Goal: Task Accomplishment & Management: Complete application form

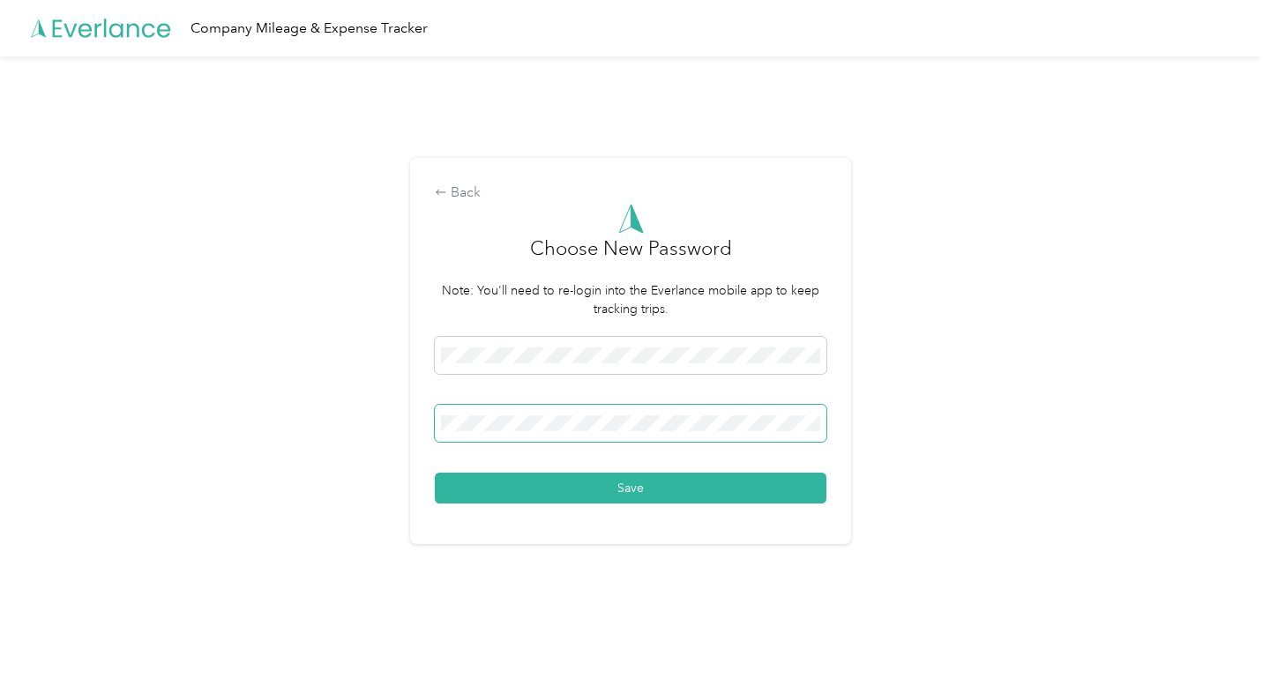
click at [435, 473] on button "Save" at bounding box center [631, 488] width 392 height 31
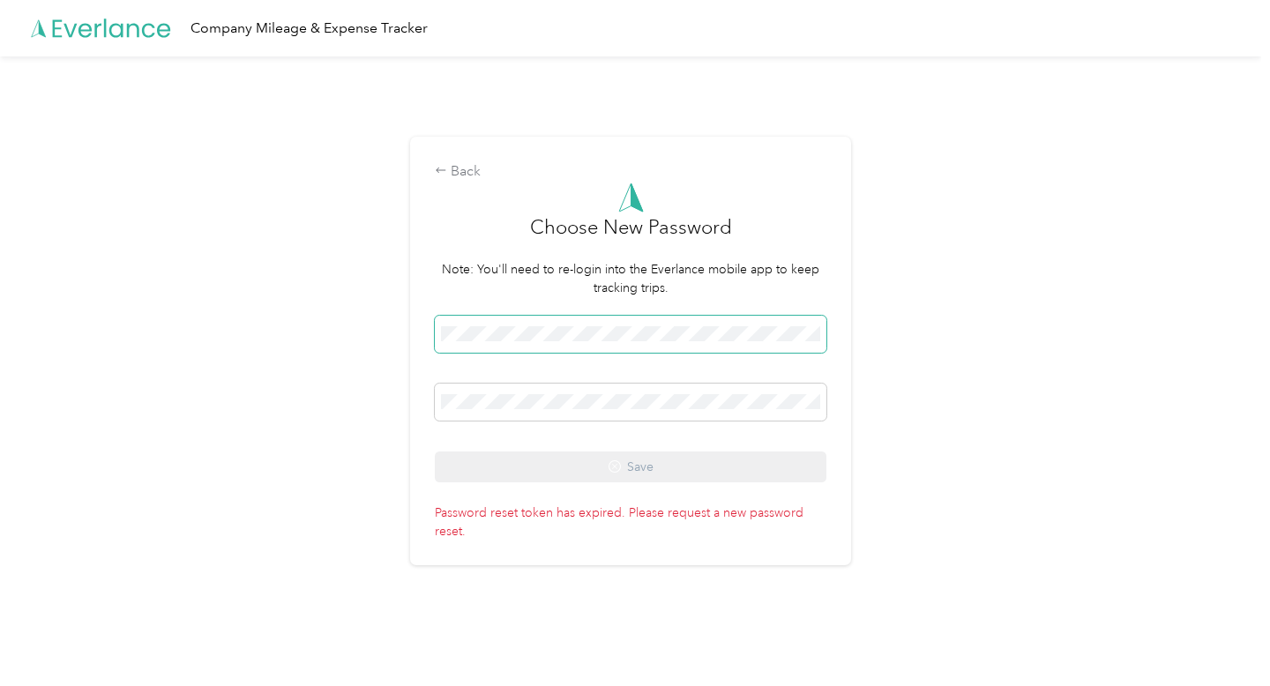
click at [484, 342] on span at bounding box center [631, 334] width 392 height 37
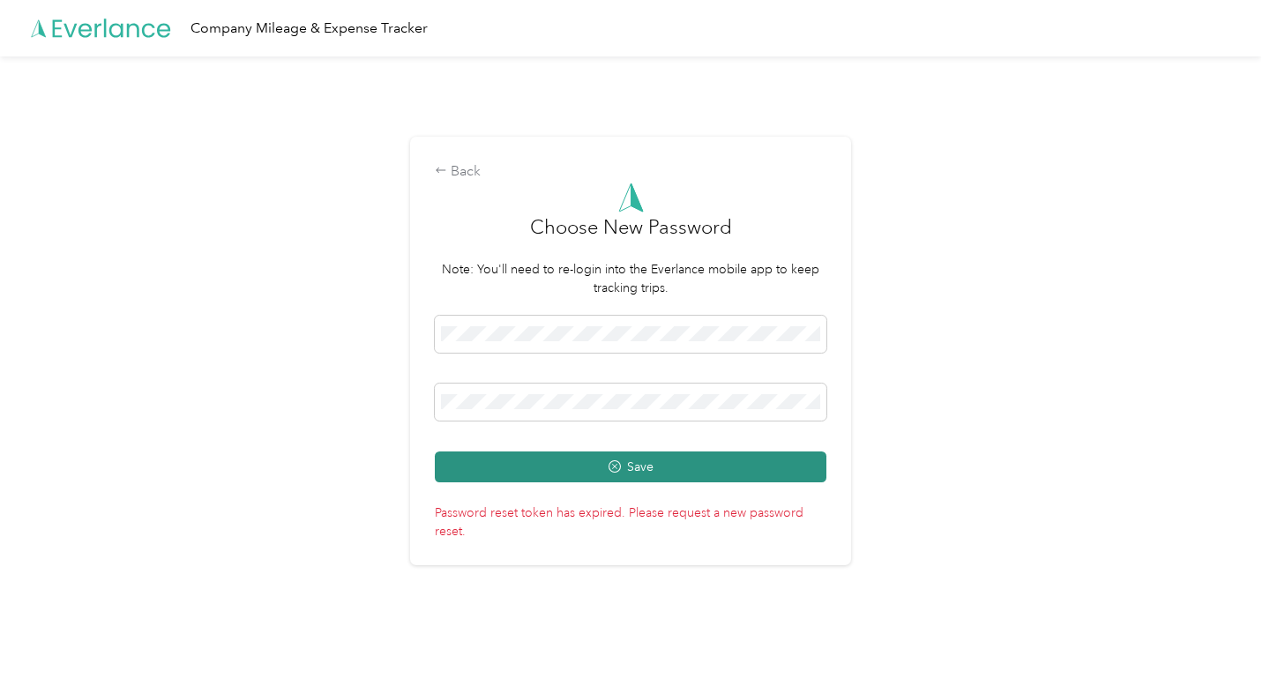
click at [464, 461] on button "Save" at bounding box center [631, 467] width 392 height 31
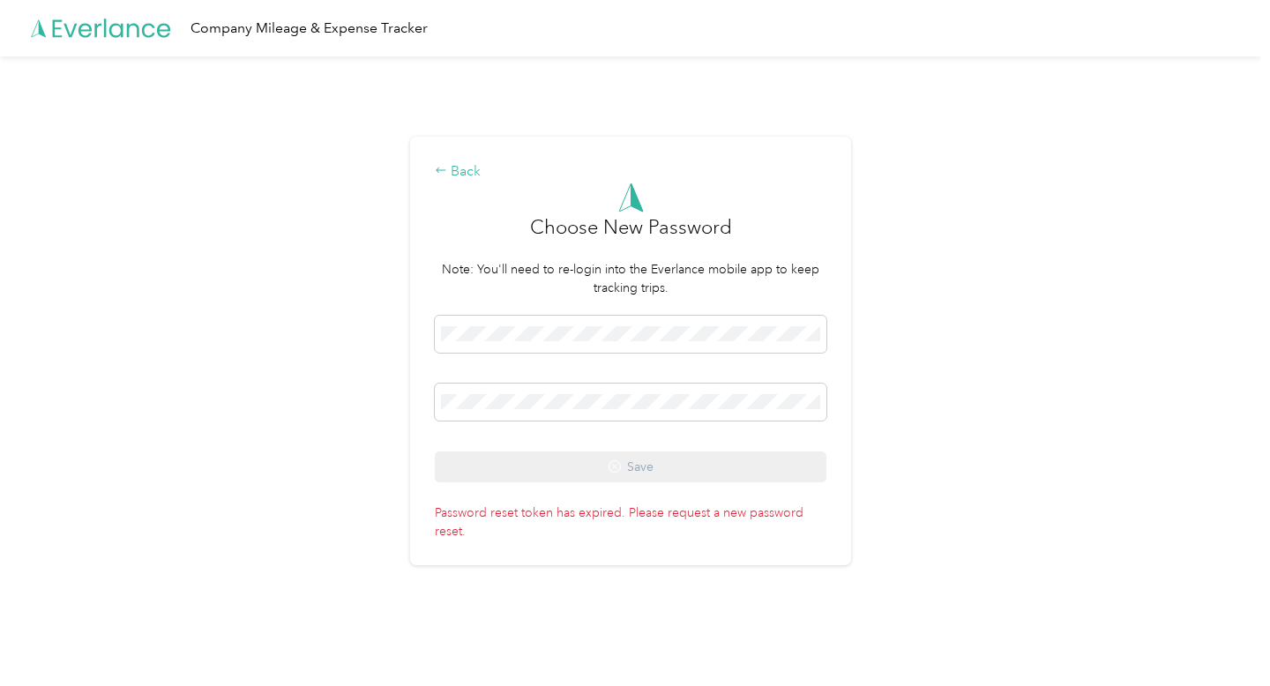
click at [484, 169] on div "Back" at bounding box center [631, 171] width 392 height 21
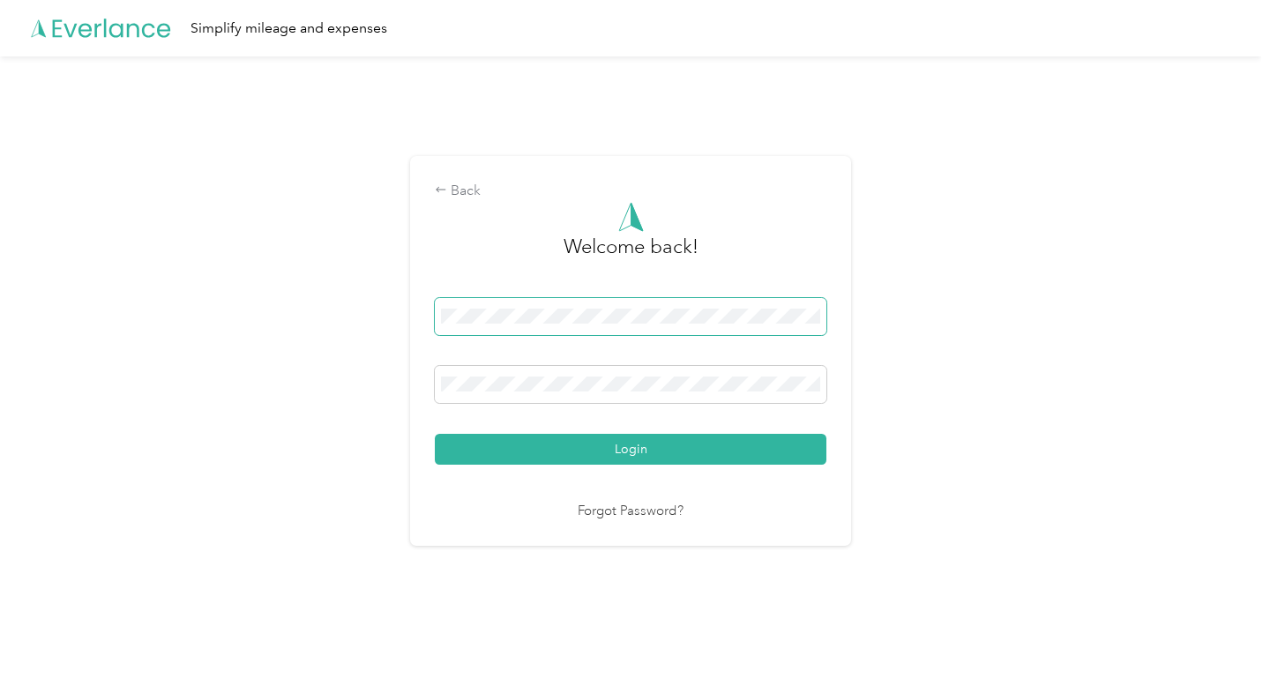
click at [518, 305] on span at bounding box center [631, 316] width 392 height 37
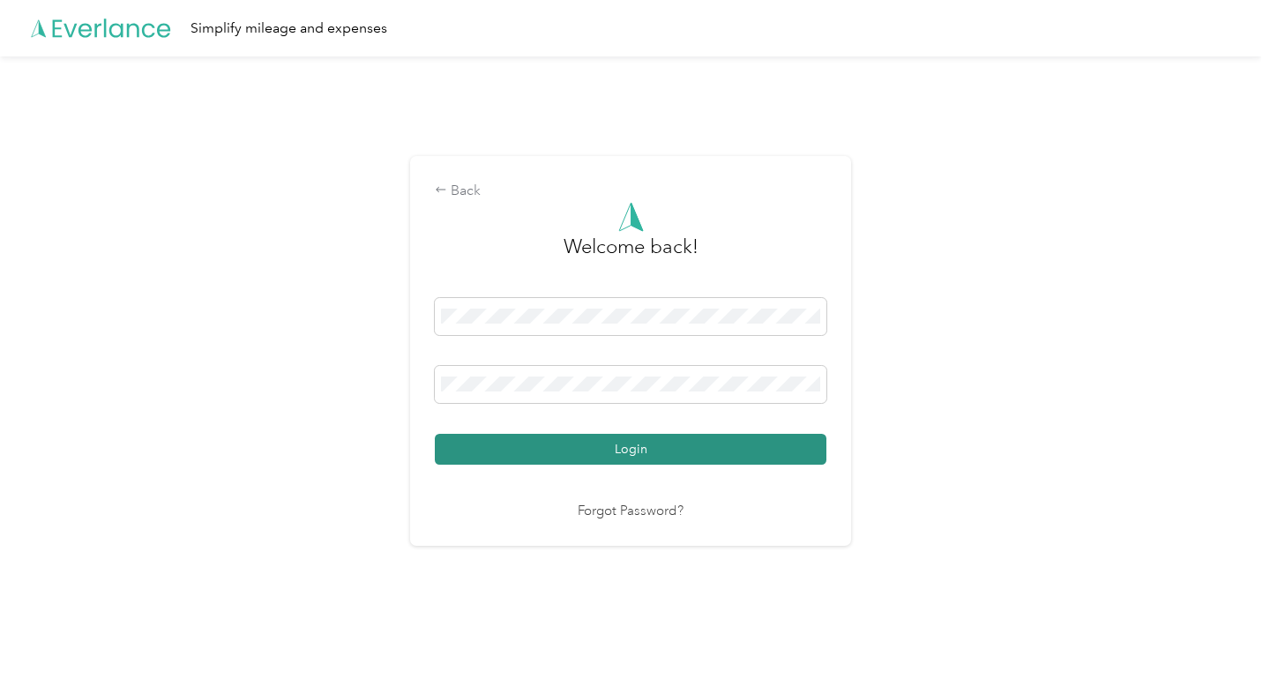
click at [567, 446] on button "Login" at bounding box center [631, 449] width 392 height 31
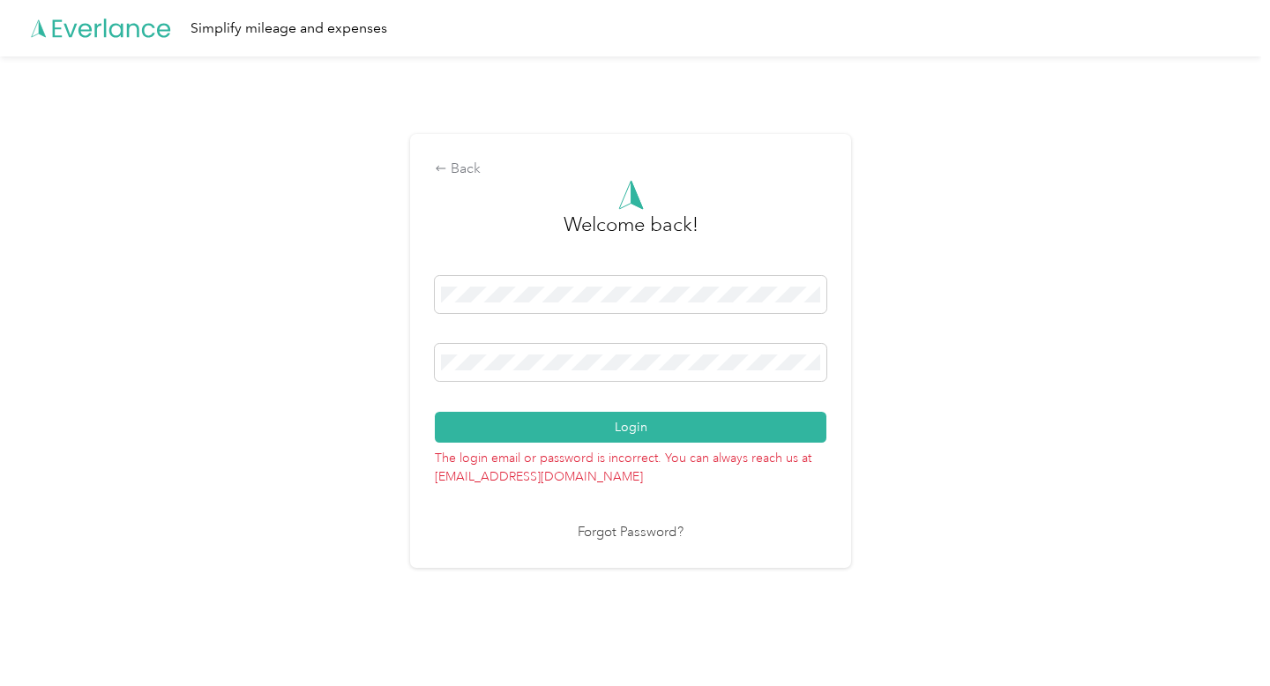
click at [610, 538] on link "Forgot Password?" at bounding box center [631, 533] width 106 height 20
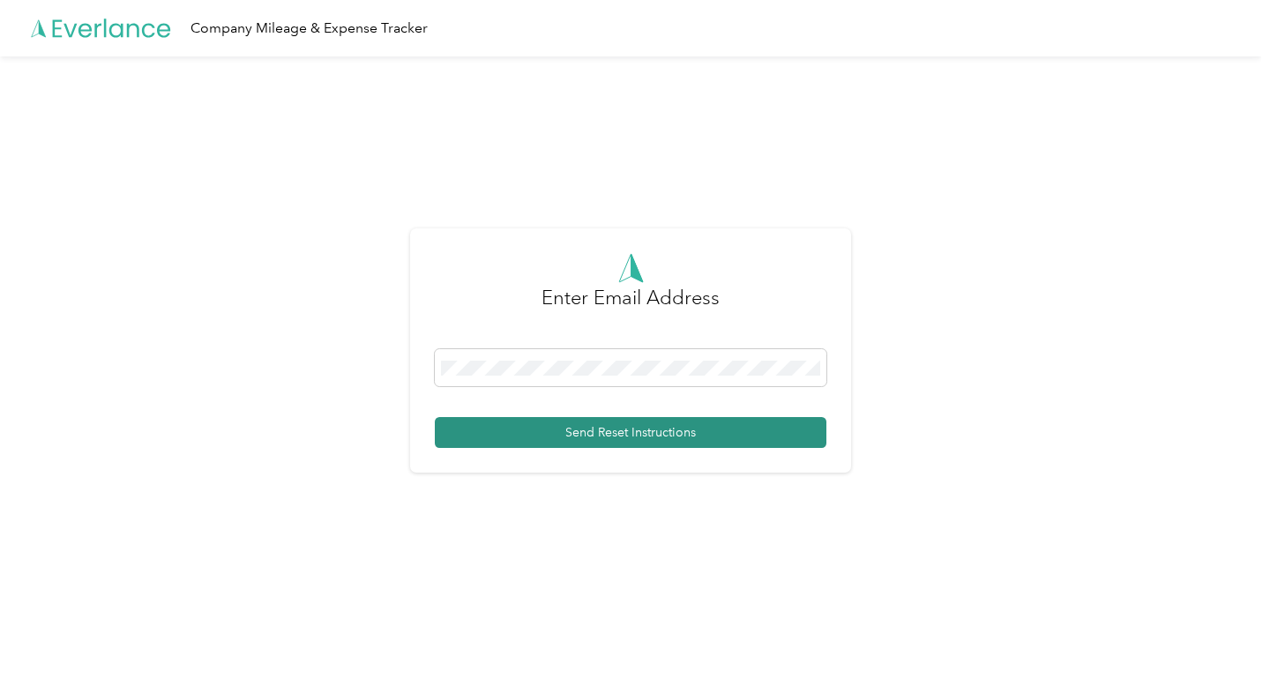
click at [621, 437] on button "Send Reset Instructions" at bounding box center [631, 432] width 392 height 31
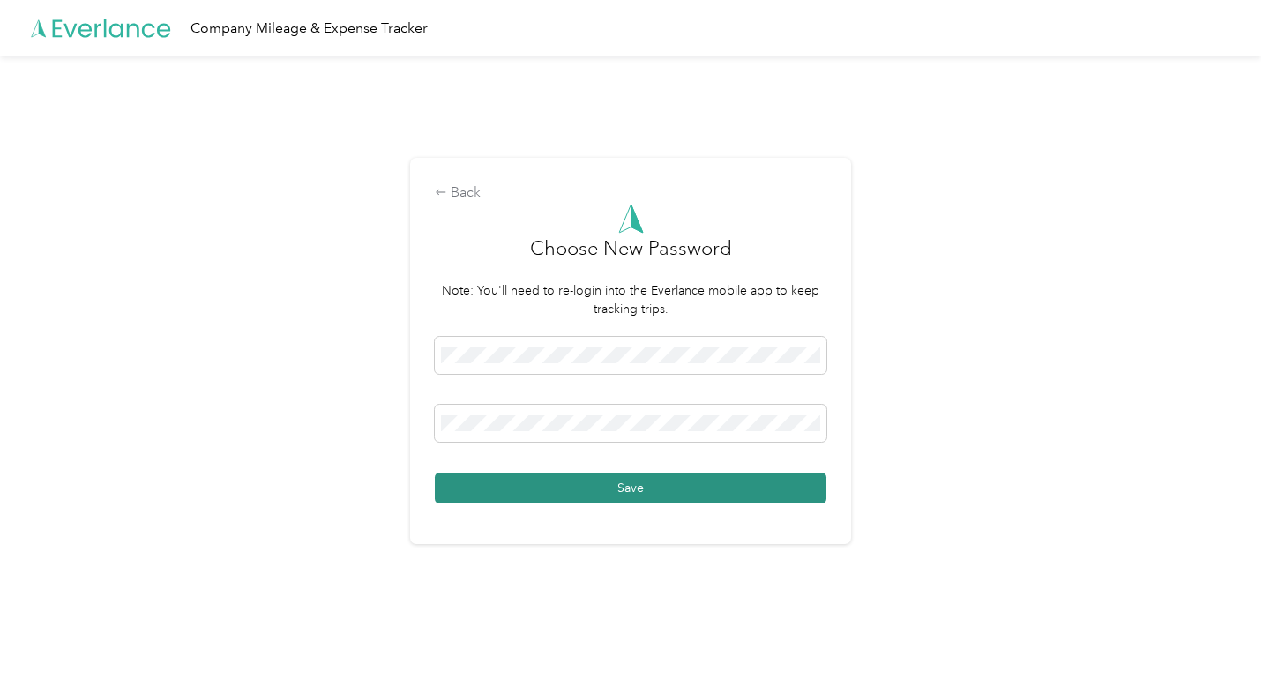
click at [475, 491] on button "Save" at bounding box center [631, 488] width 392 height 31
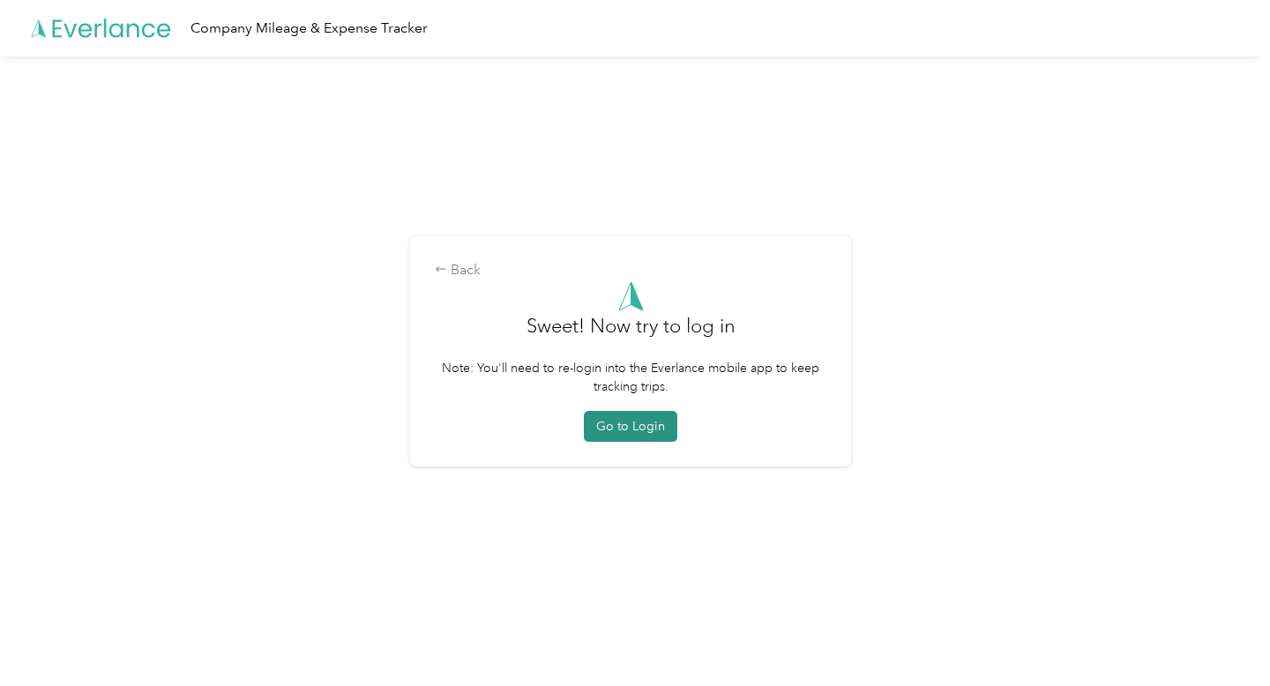
click at [606, 438] on button "Go to Login" at bounding box center [631, 426] width 94 height 31
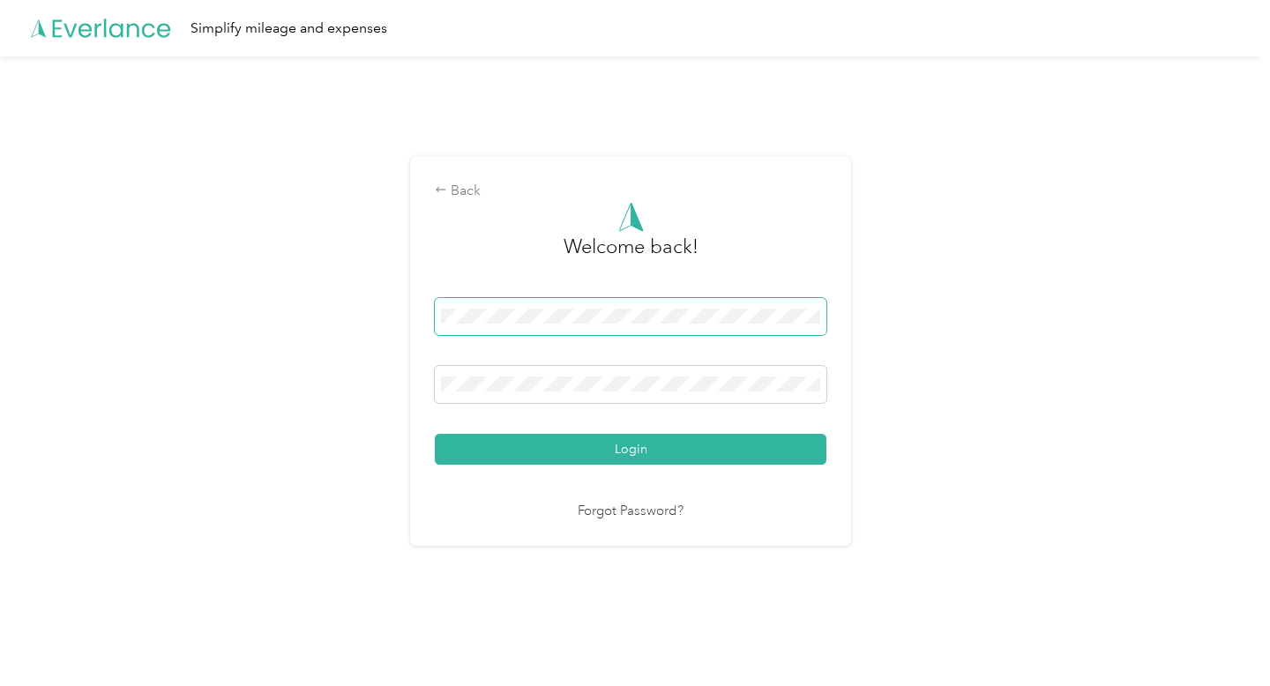
click at [566, 330] on span at bounding box center [631, 316] width 392 height 37
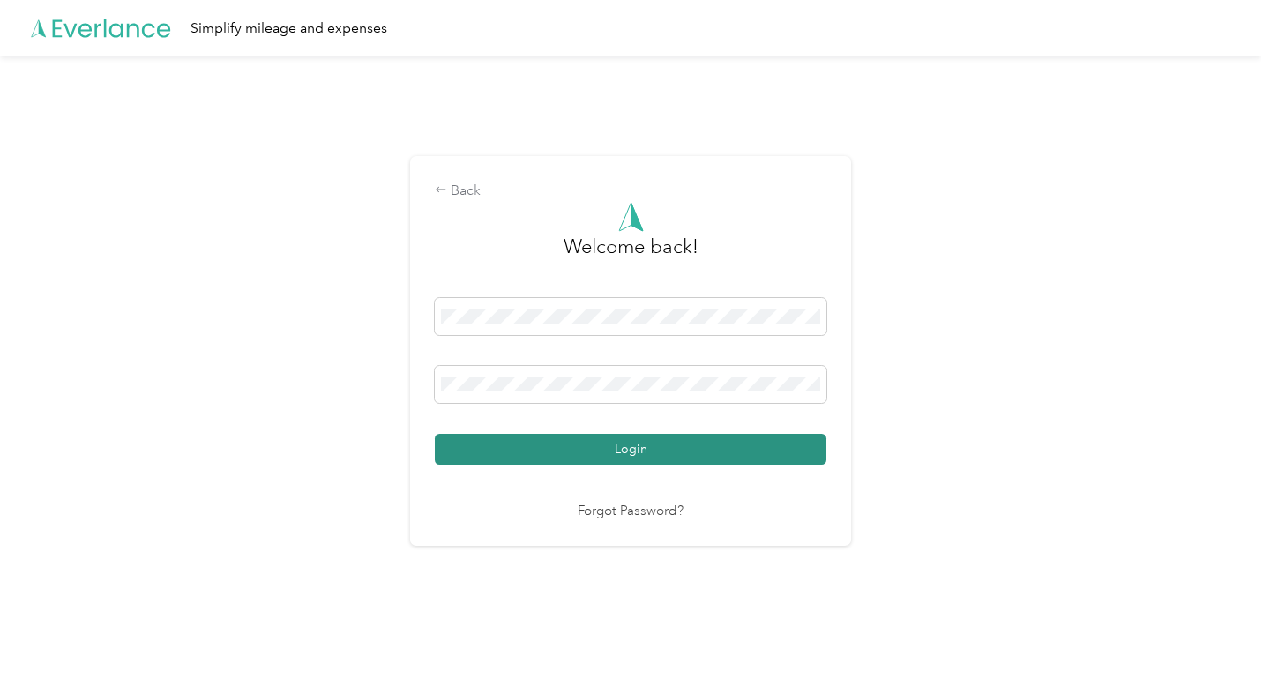
click at [603, 449] on button "Login" at bounding box center [631, 449] width 392 height 31
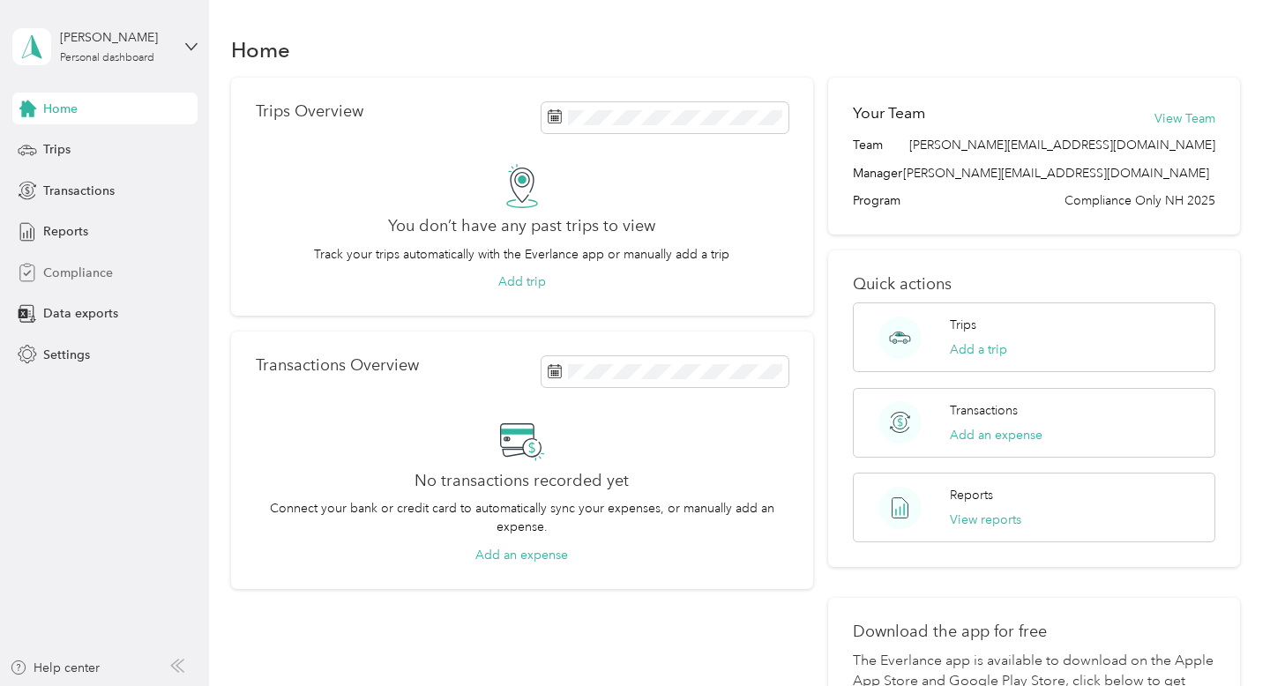
click at [95, 270] on span "Compliance" at bounding box center [78, 273] width 70 height 19
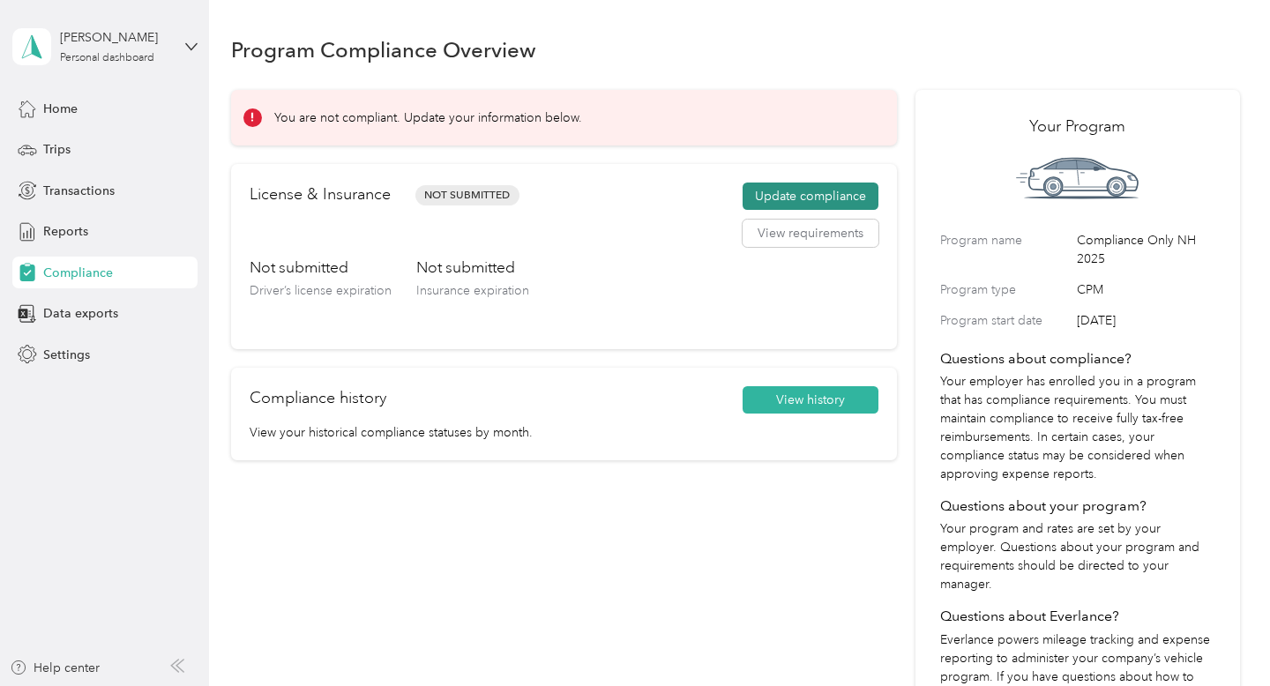
click at [792, 190] on button "Update compliance" at bounding box center [811, 197] width 136 height 28
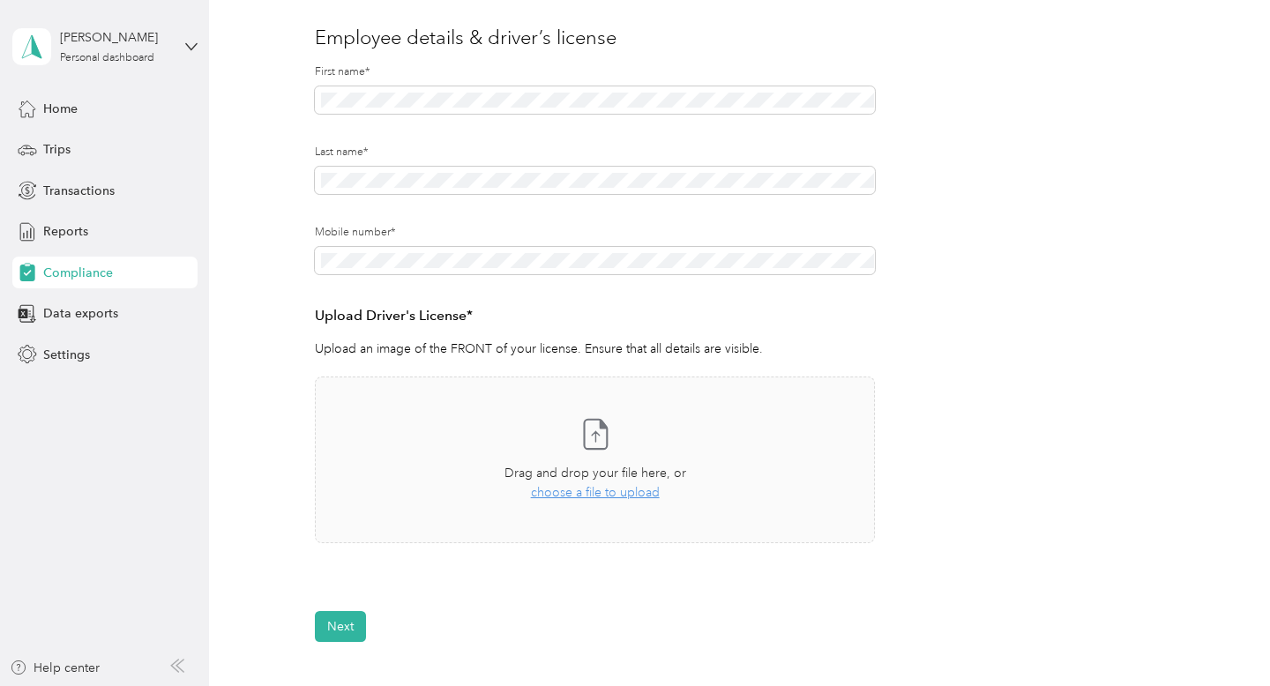
scroll to position [209, 0]
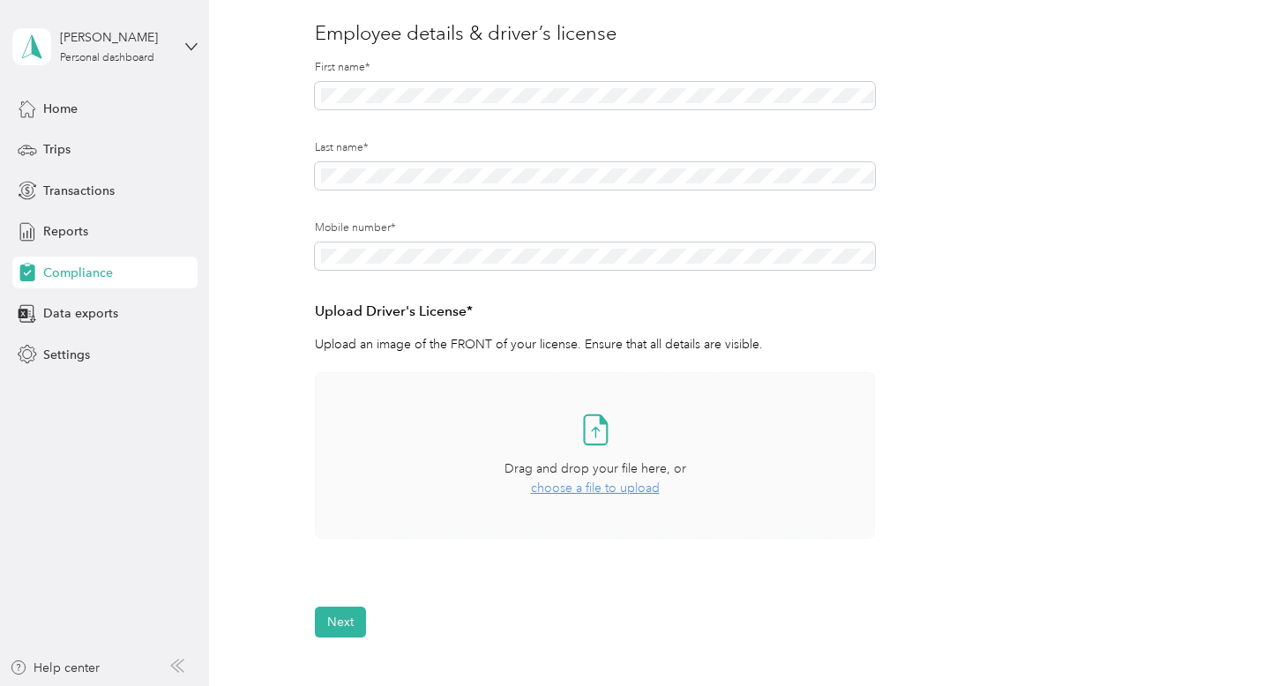
click at [599, 490] on span "choose a file to upload" at bounding box center [595, 488] width 129 height 15
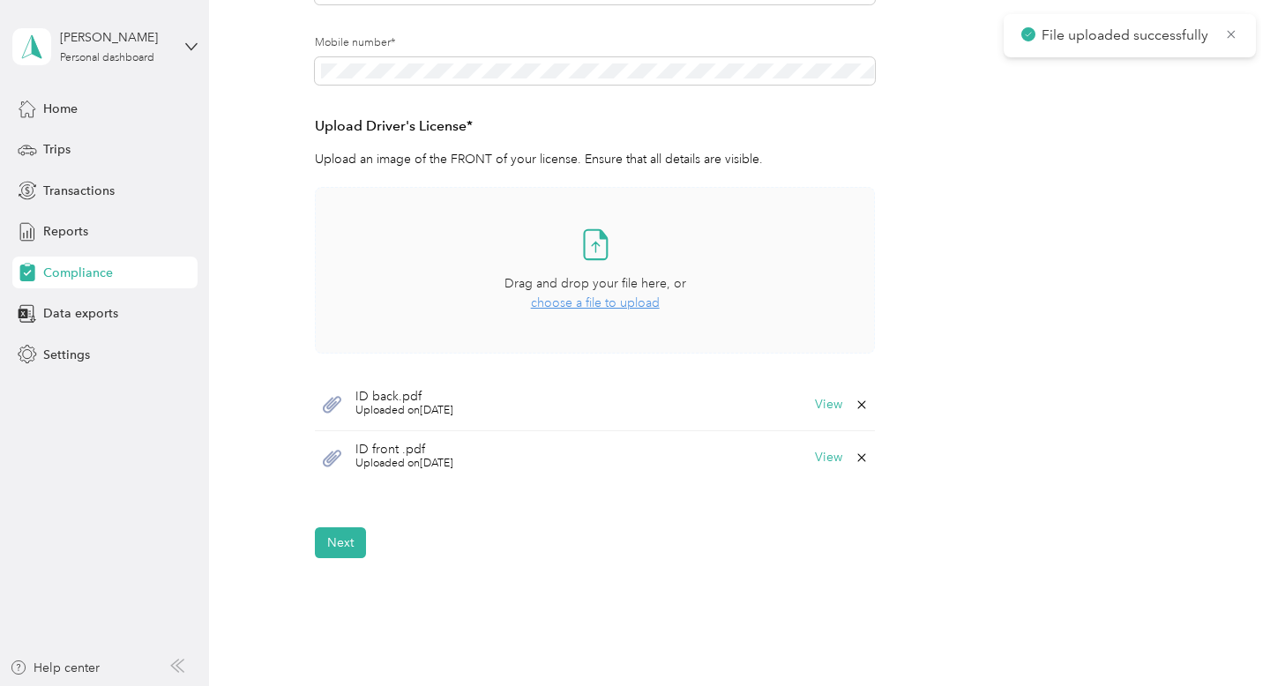
scroll to position [396, 0]
click at [347, 536] on button "Next" at bounding box center [340, 541] width 51 height 31
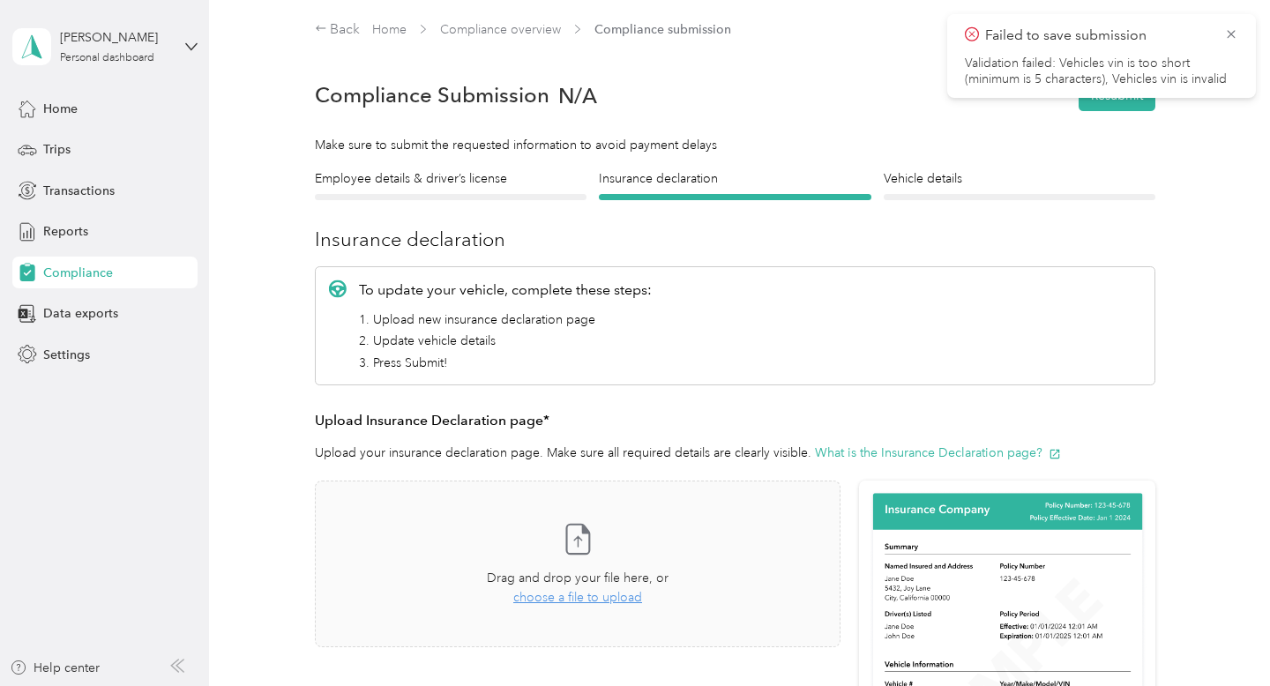
scroll to position [5, 0]
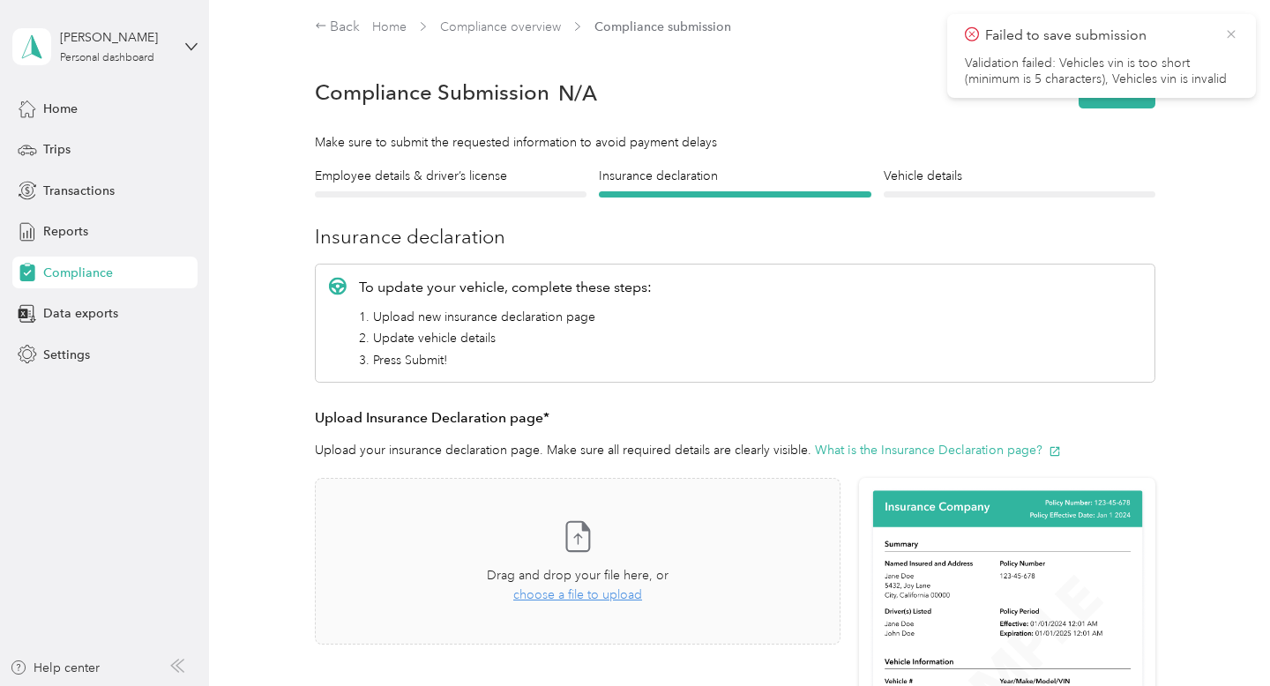
click at [1234, 32] on icon at bounding box center [1232, 34] width 14 height 16
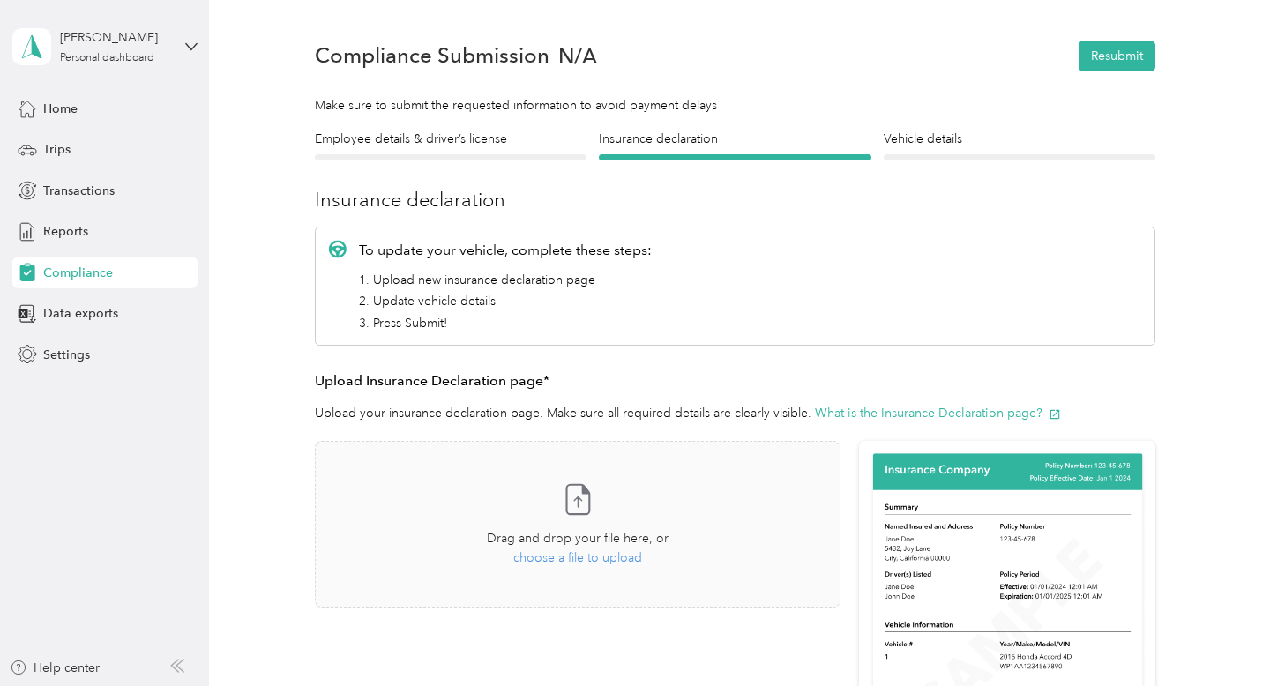
scroll to position [47, 0]
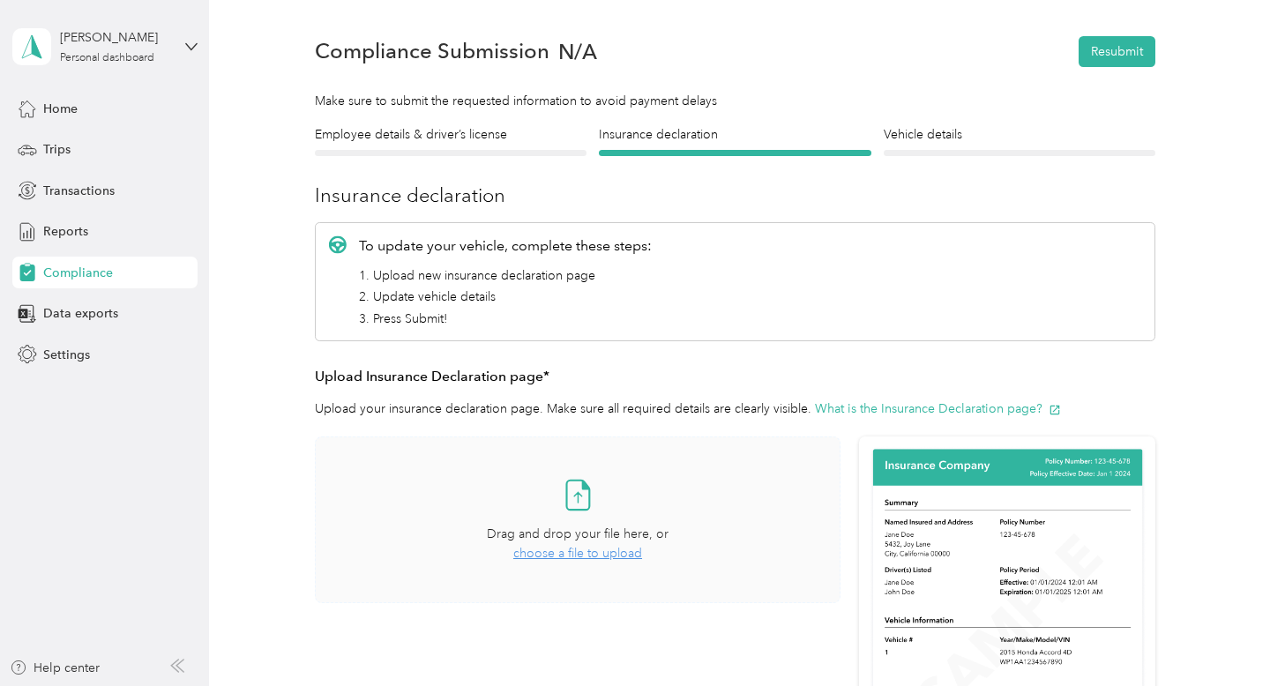
click at [595, 554] on span "choose a file to upload" at bounding box center [577, 553] width 129 height 15
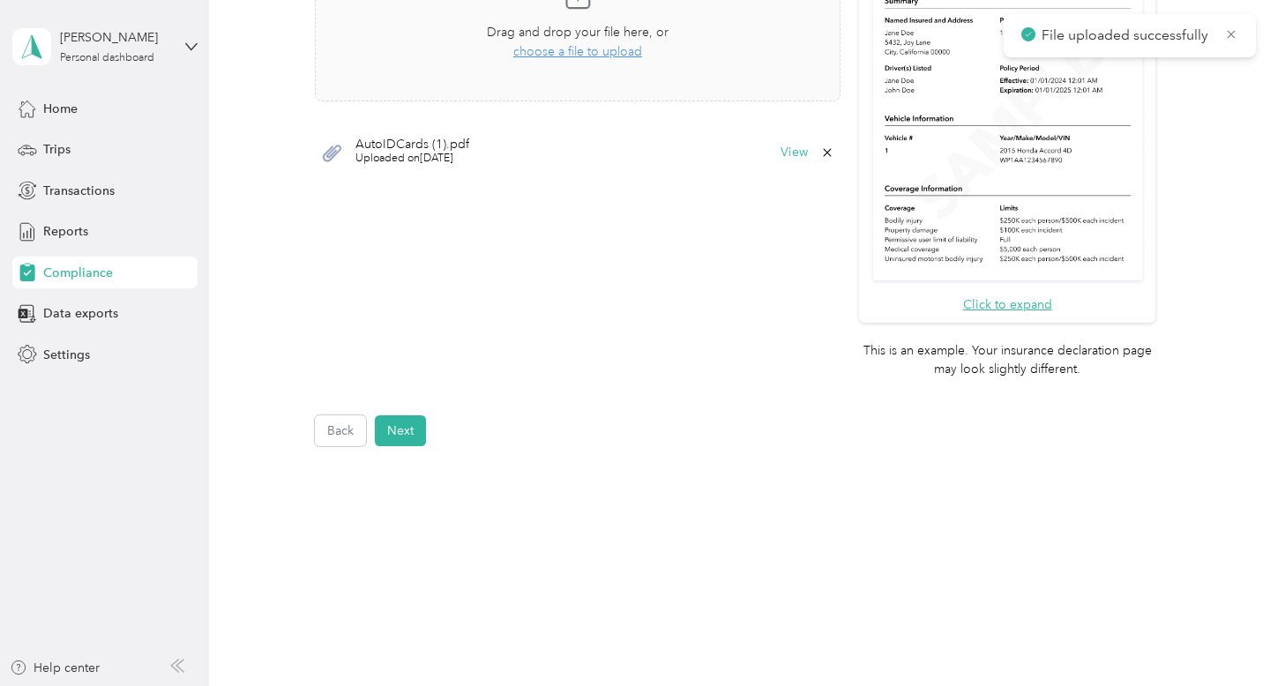
scroll to position [566, 0]
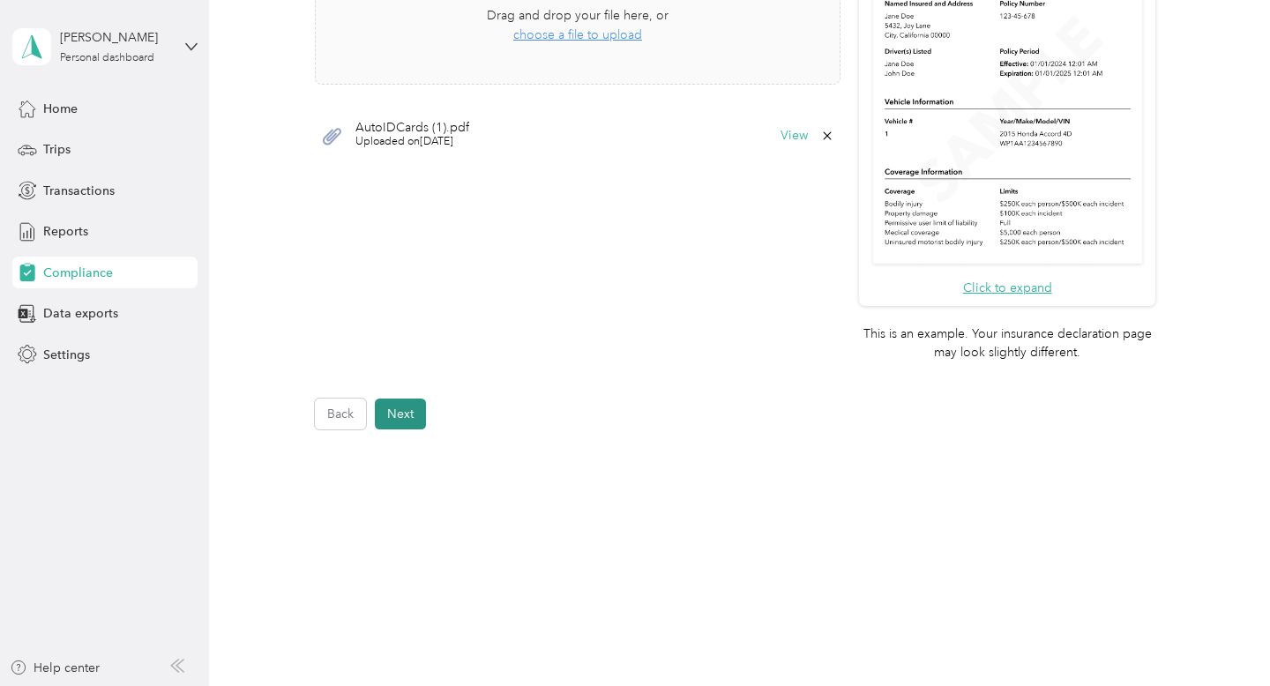
click at [393, 413] on button "Next" at bounding box center [400, 414] width 51 height 31
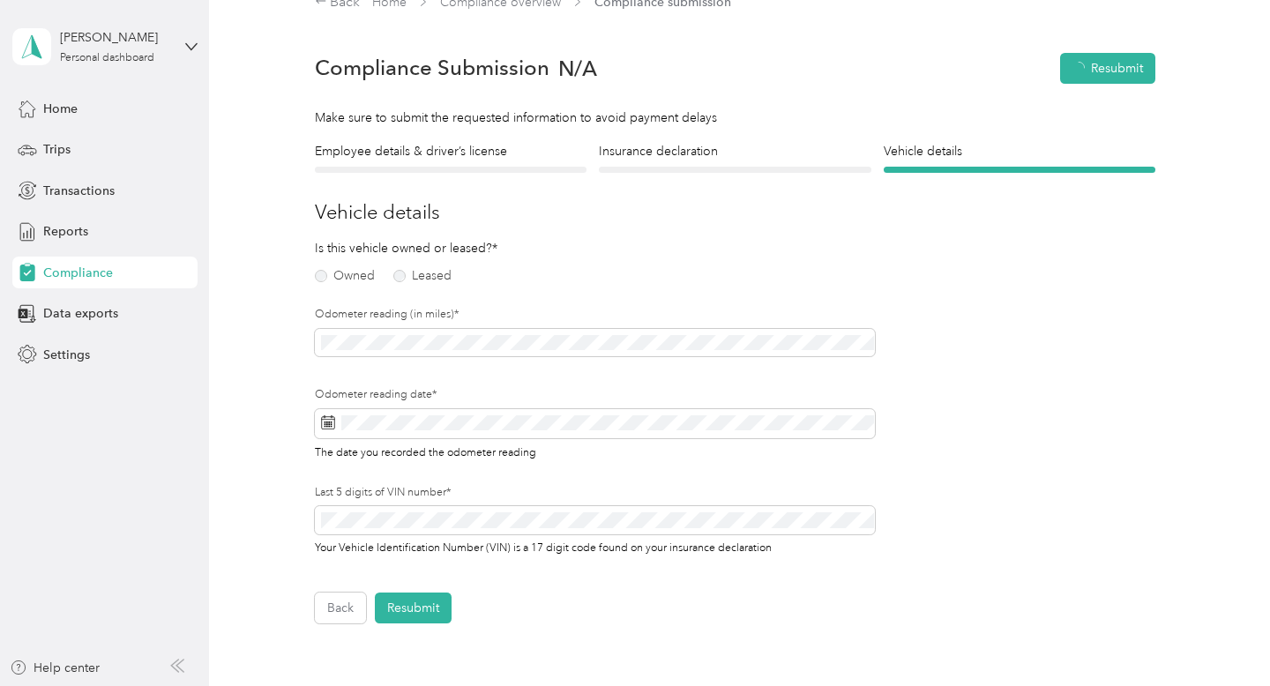
scroll to position [21, 0]
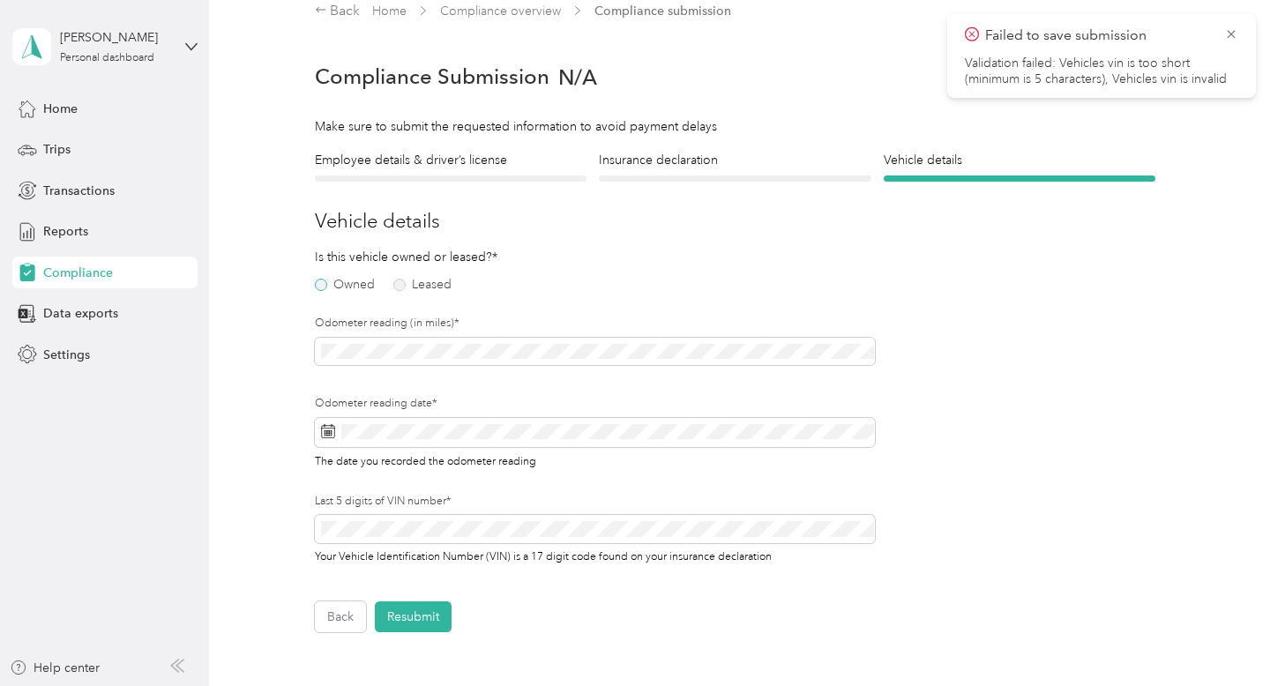
click at [317, 290] on label "Owned" at bounding box center [345, 285] width 60 height 12
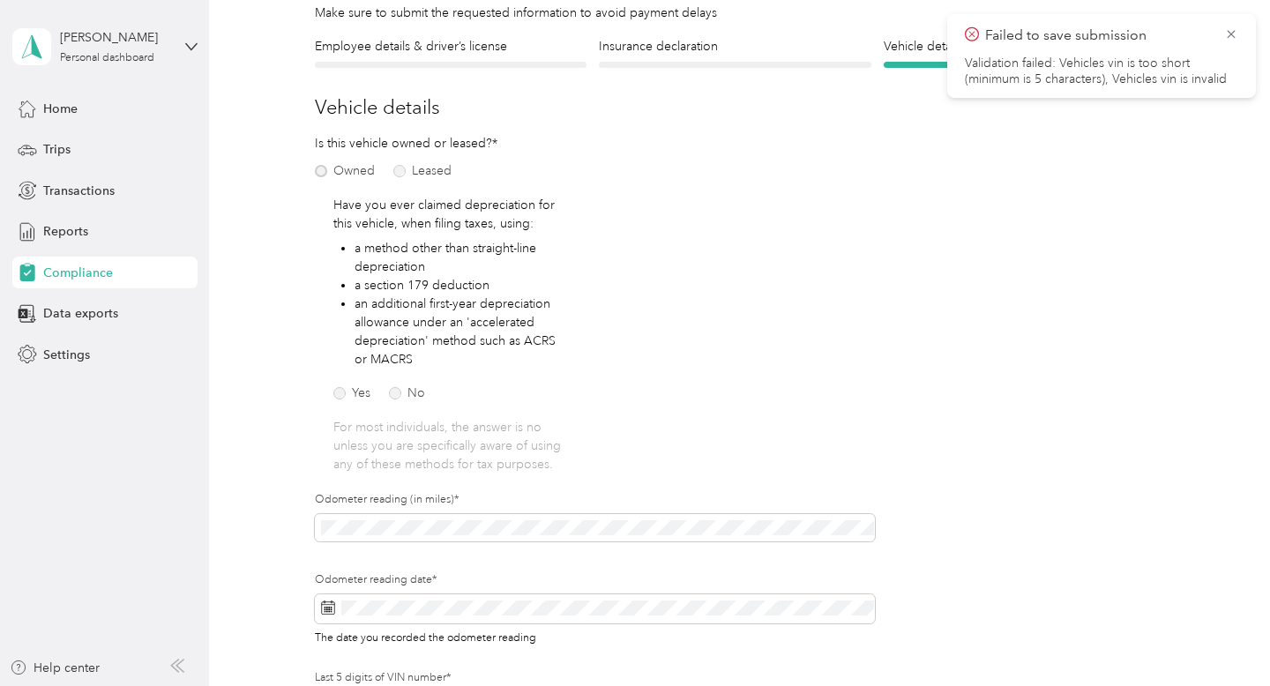
scroll to position [137, 0]
click at [398, 389] on label "No" at bounding box center [407, 392] width 36 height 12
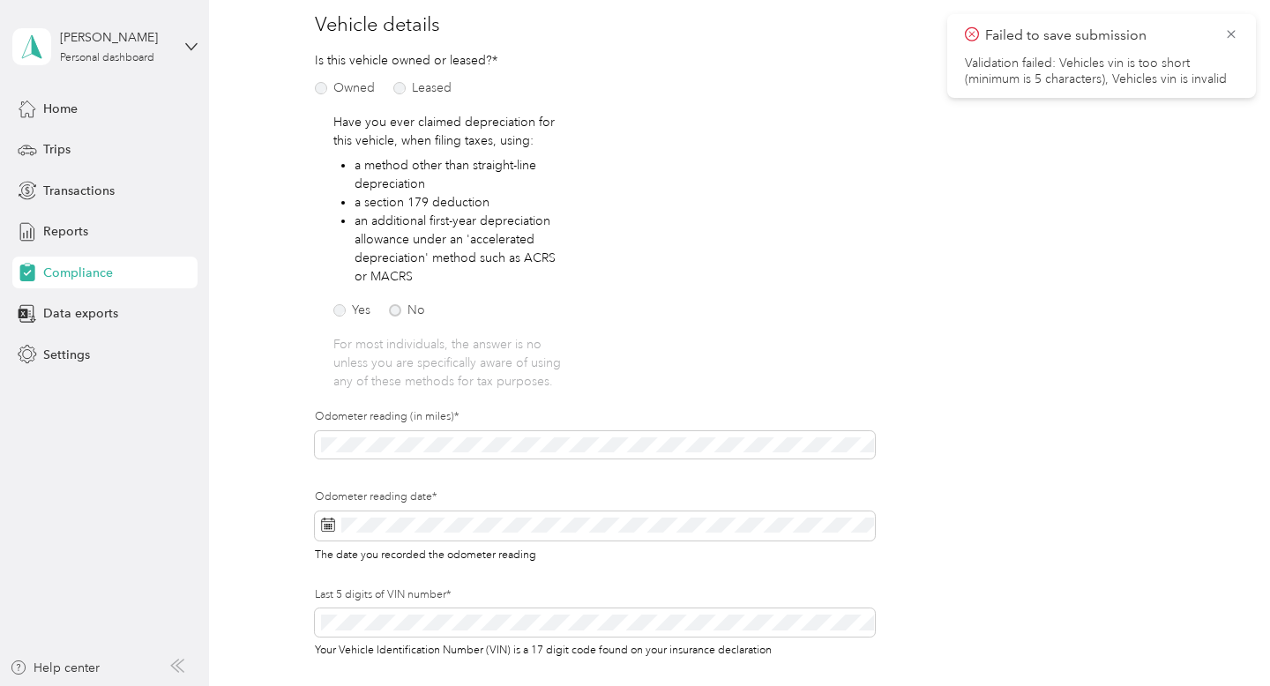
scroll to position [222, 0]
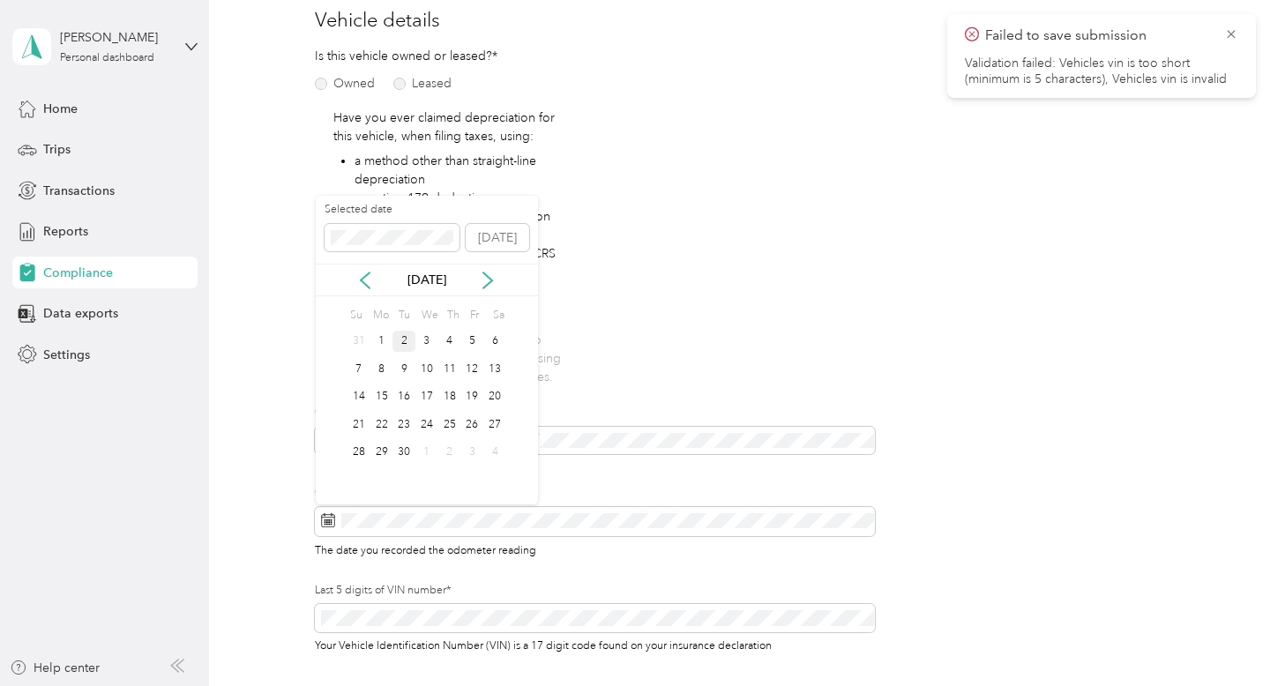
click at [403, 340] on div "2" at bounding box center [404, 342] width 23 height 22
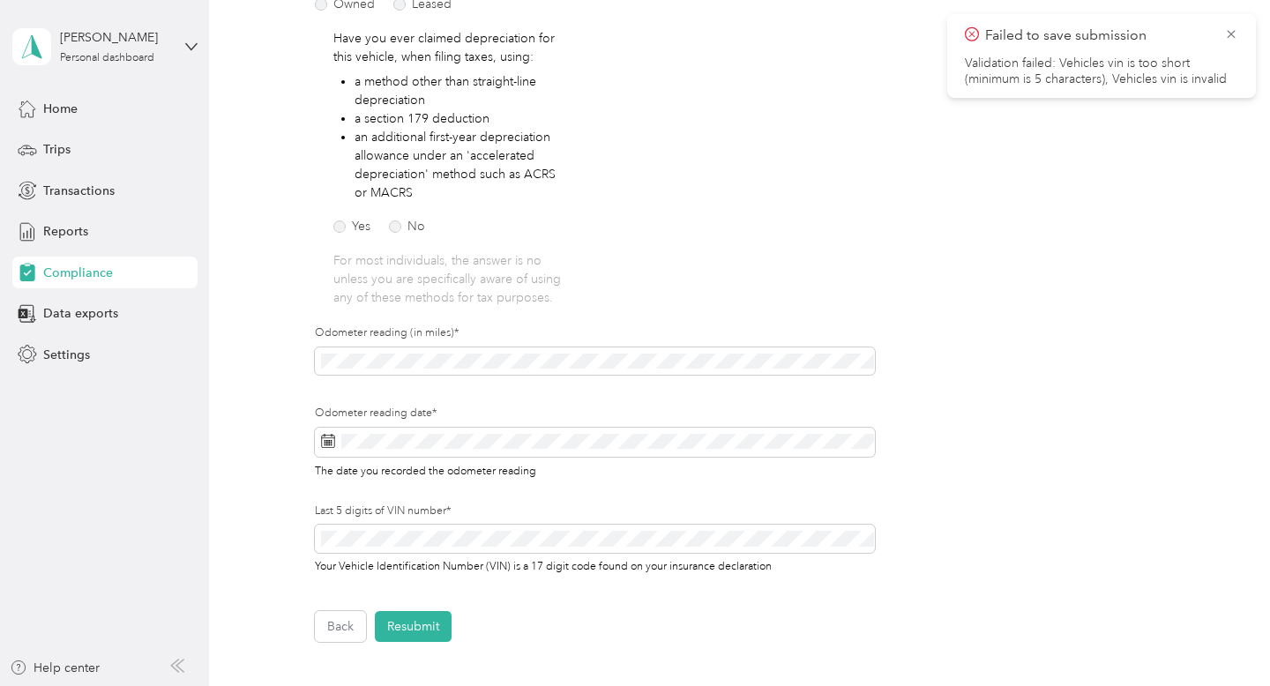
scroll to position [328, 0]
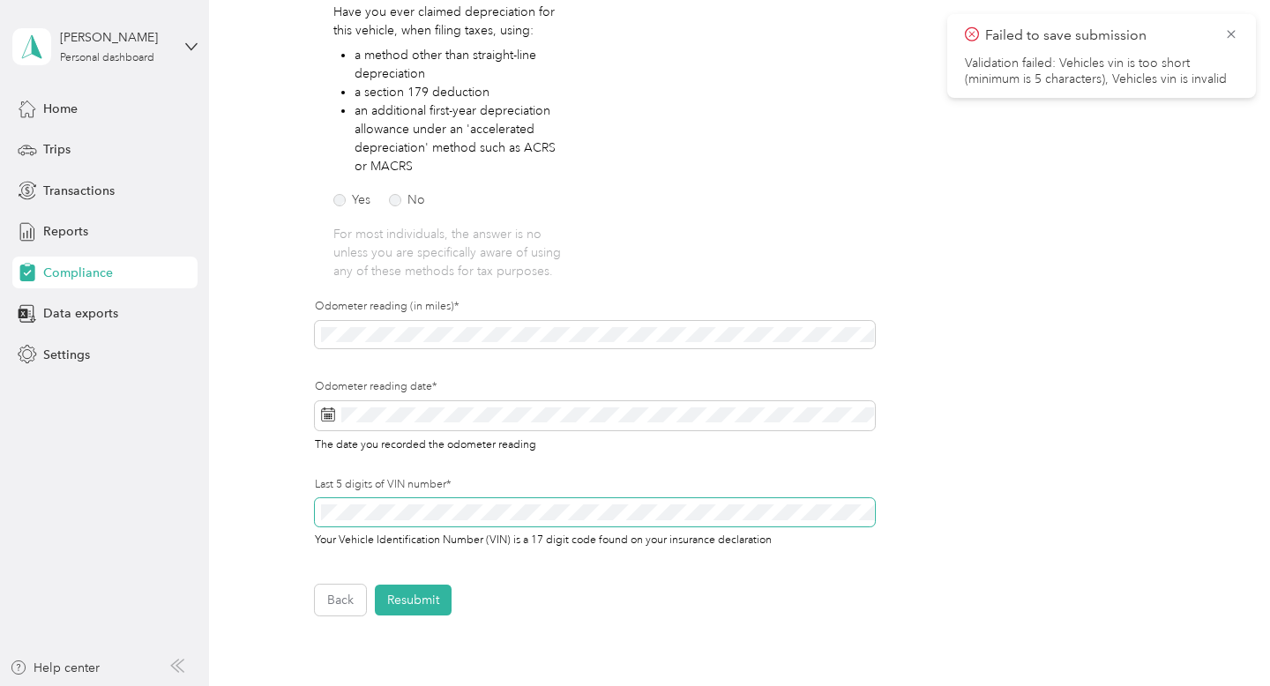
click at [243, 514] on div "Employee details & driver’s license License Insurance declaration Insurance Veh…" at bounding box center [735, 230] width 1009 height 772
click at [434, 600] on button "Resubmit" at bounding box center [413, 600] width 77 height 31
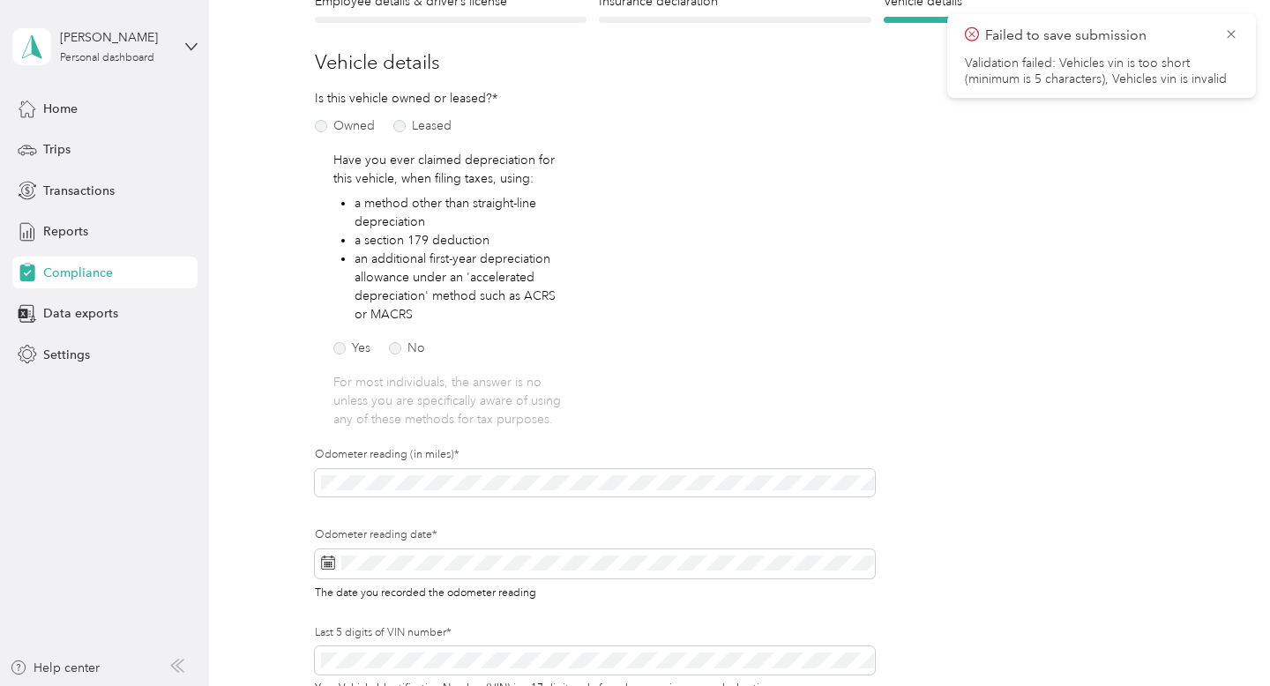
scroll to position [21, 0]
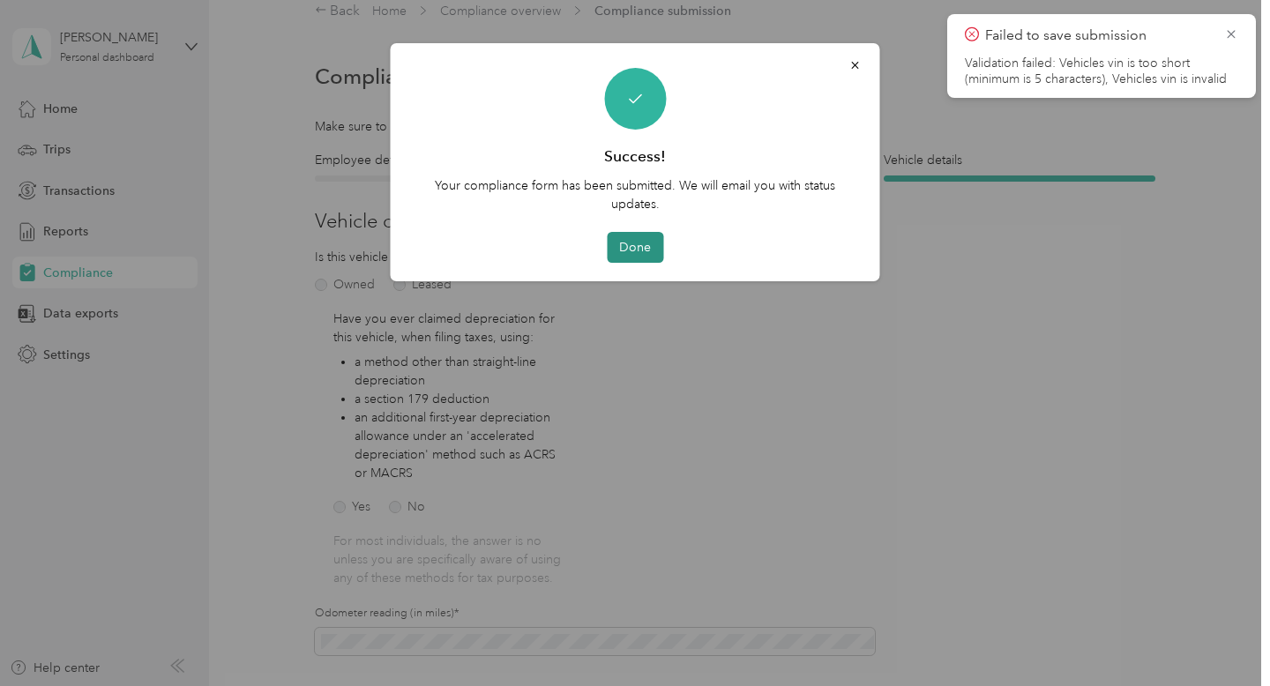
click at [639, 248] on button "Done" at bounding box center [635, 247] width 56 height 31
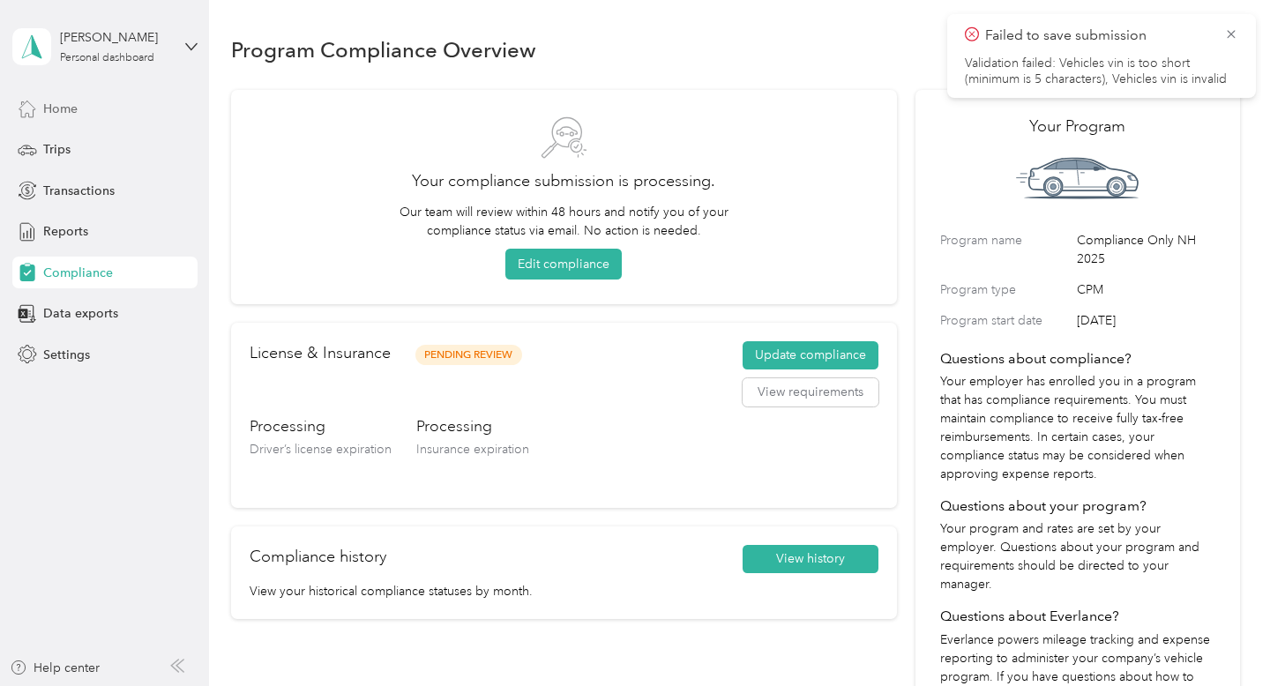
click at [58, 110] on span "Home" at bounding box center [60, 109] width 34 height 19
